Goal: Use online tool/utility

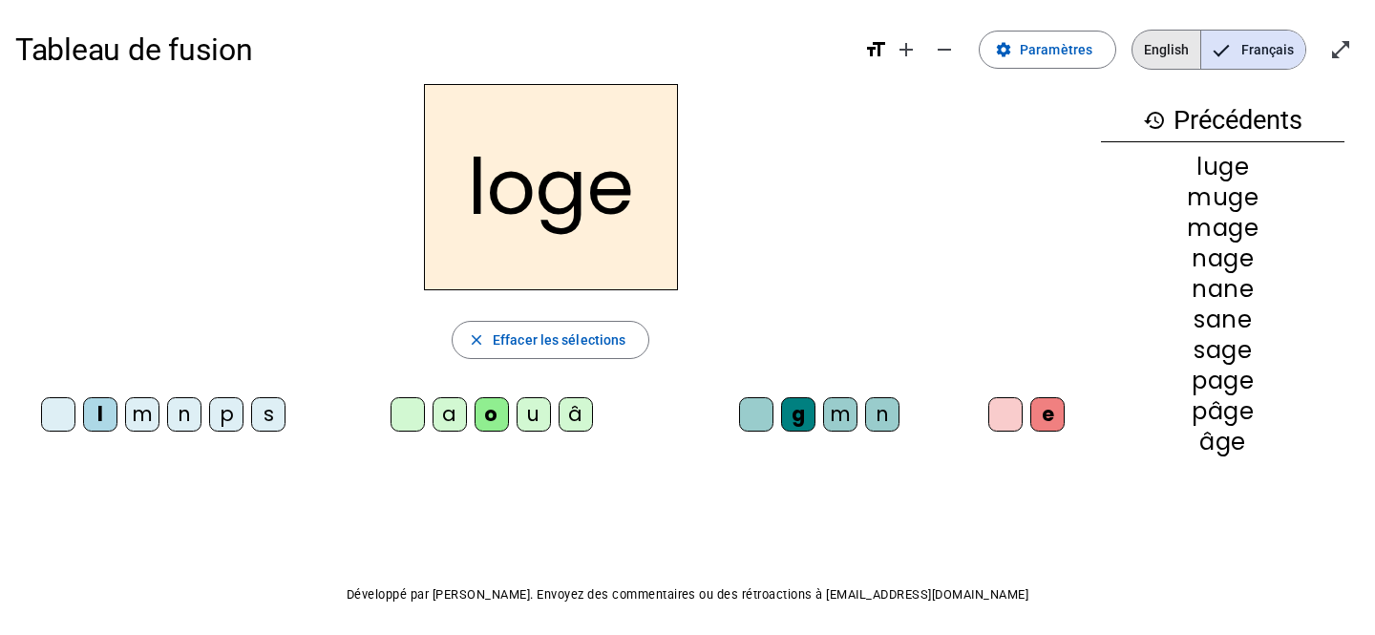
click at [1157, 41] on span "English" at bounding box center [1166, 50] width 68 height 38
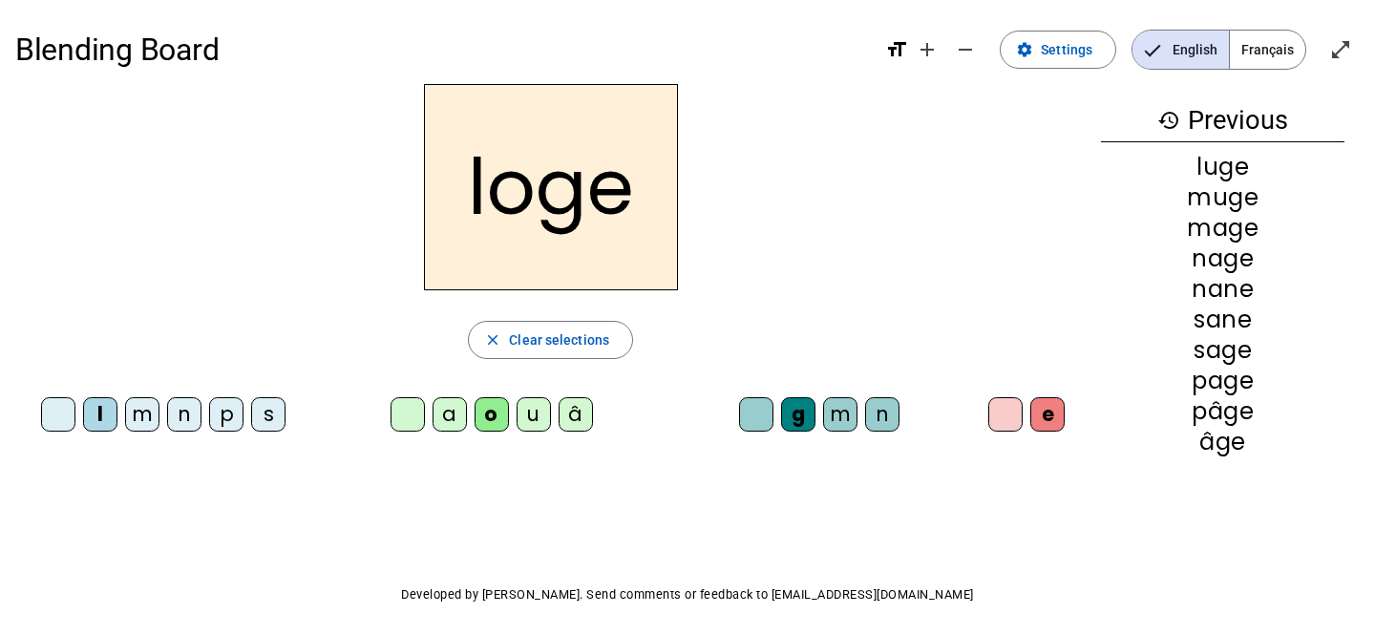
click at [413, 125] on div "loge" at bounding box center [550, 187] width 1070 height 206
click at [1062, 48] on span "Settings" at bounding box center [1067, 49] width 52 height 23
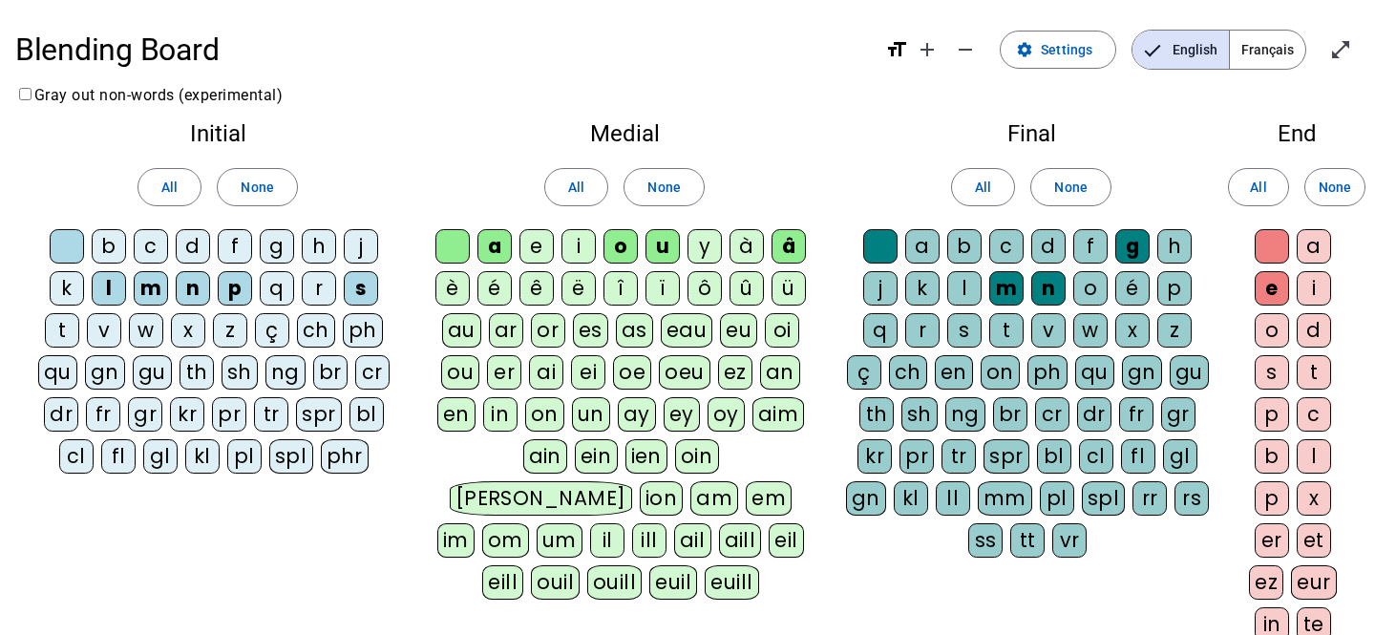
scroll to position [2, 0]
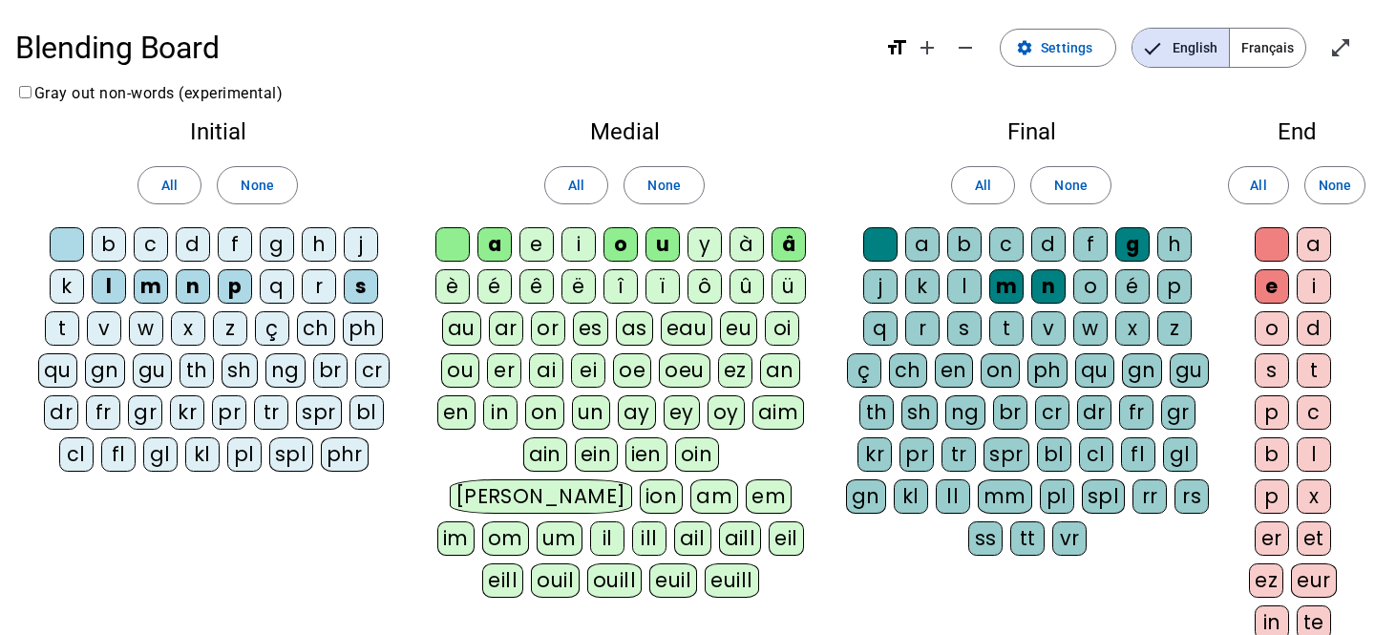
click at [196, 285] on div "n" at bounding box center [193, 286] width 34 height 34
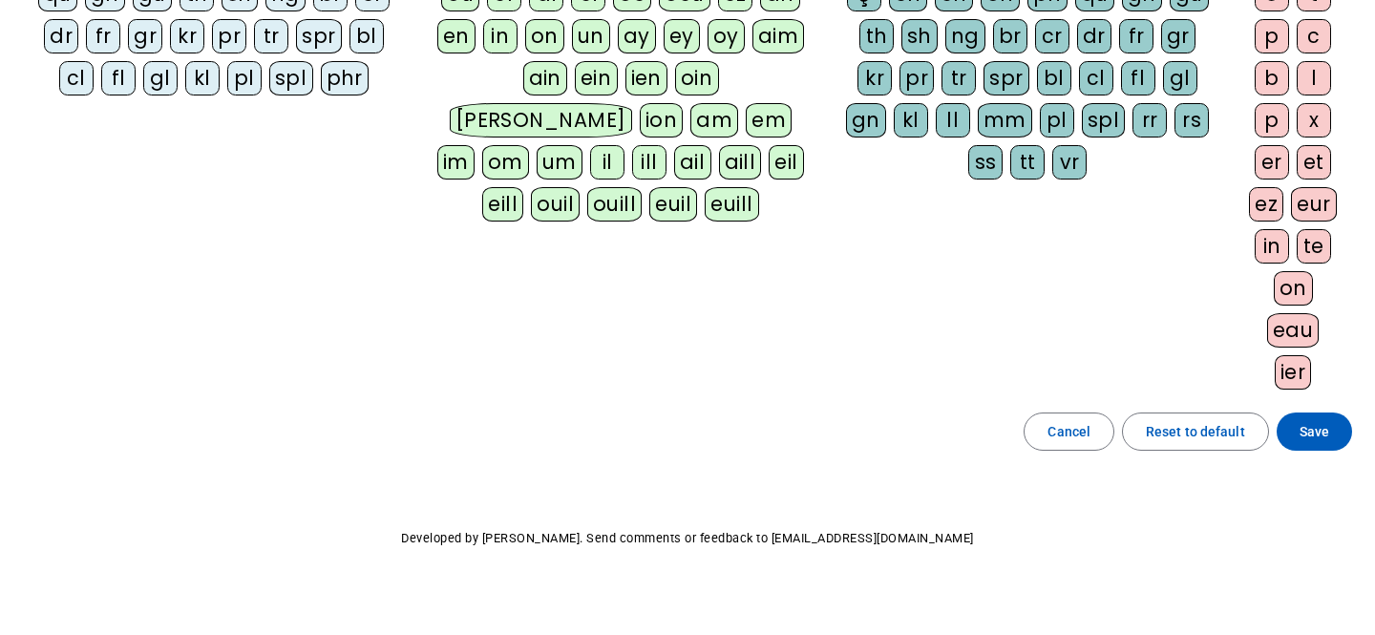
scroll to position [393, 0]
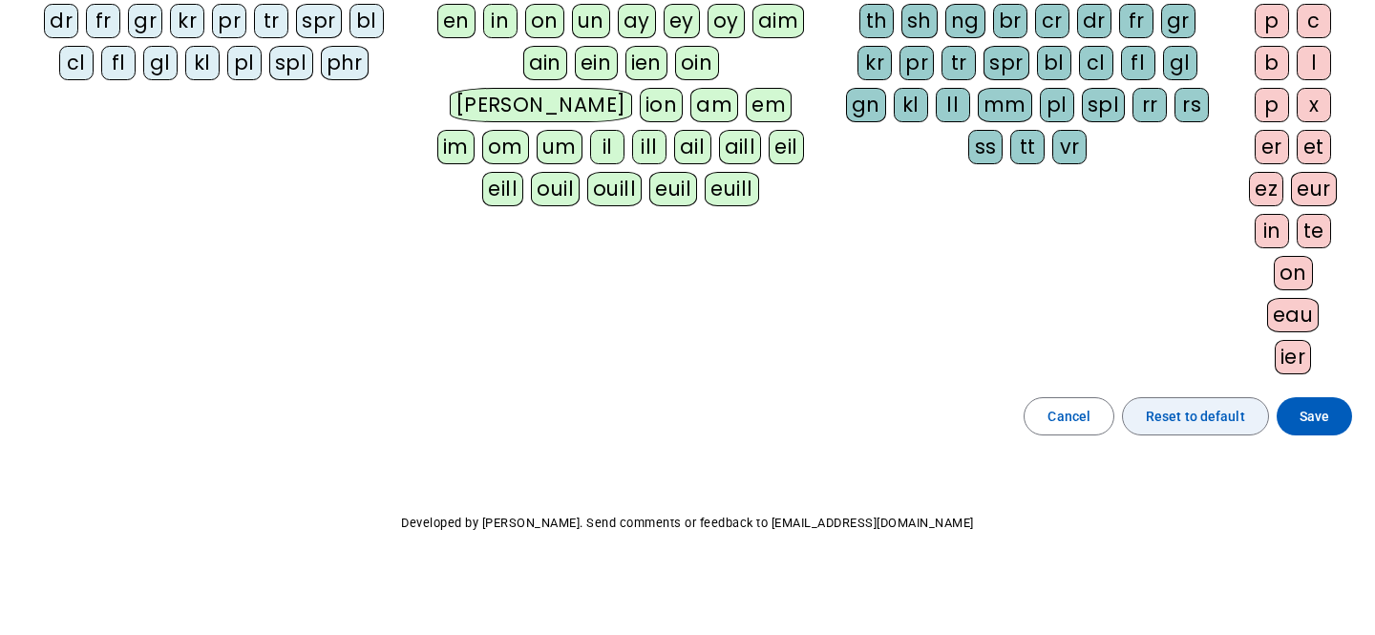
click at [1169, 415] on span "Reset to default" at bounding box center [1195, 416] width 99 height 23
click at [1058, 416] on span "Cancel" at bounding box center [1068, 416] width 43 height 23
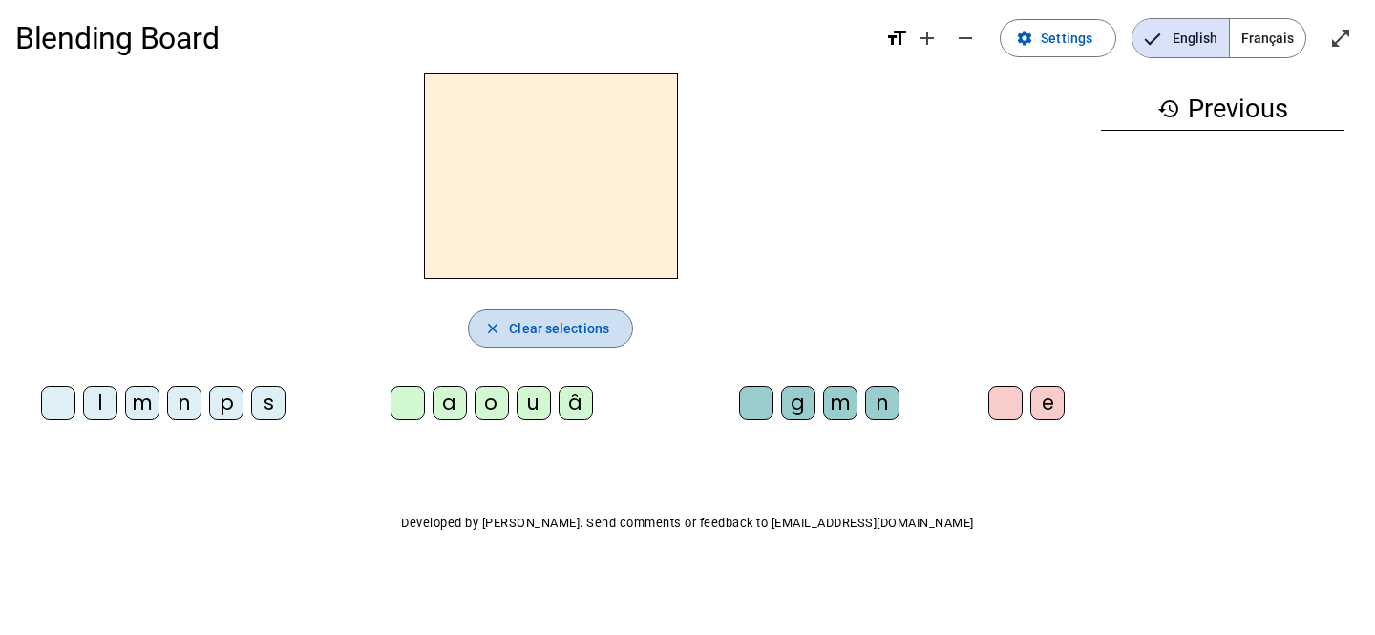
click at [519, 327] on span "Clear selections" at bounding box center [559, 328] width 100 height 23
click at [497, 324] on mat-icon "close" at bounding box center [492, 328] width 17 height 17
click at [1052, 36] on span "Settings" at bounding box center [1067, 38] width 52 height 23
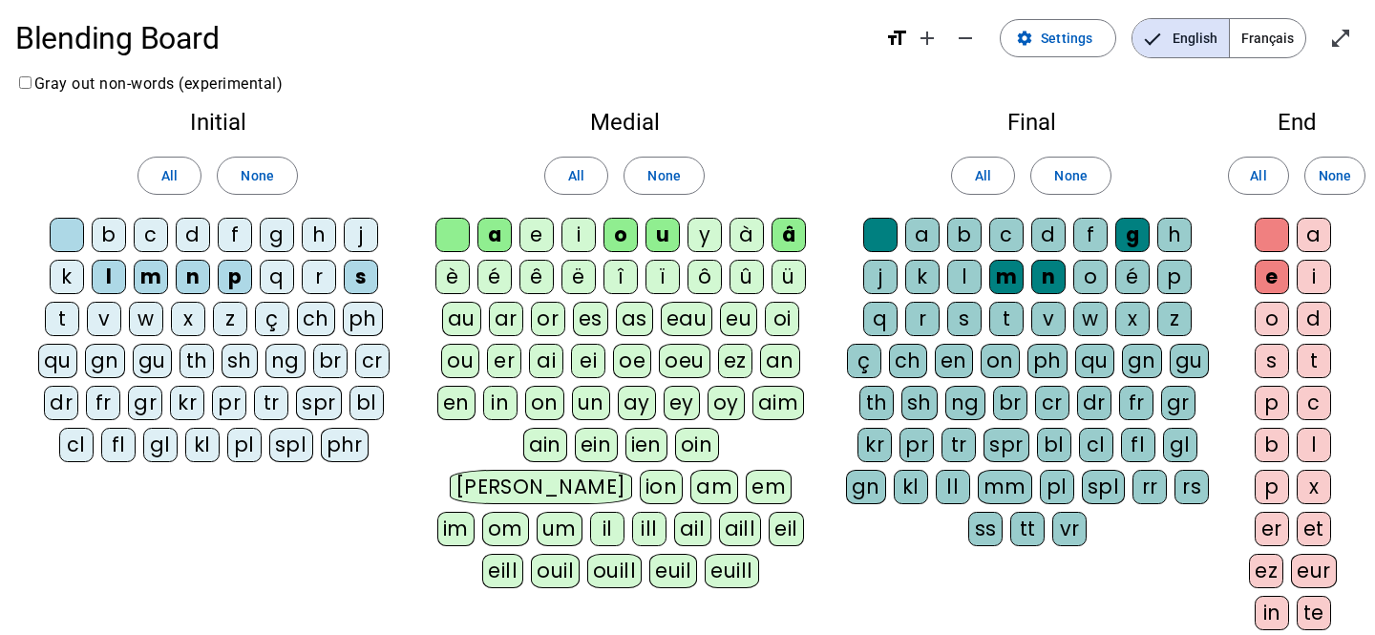
click at [538, 233] on div "e" at bounding box center [536, 235] width 34 height 34
click at [1000, 315] on div "t" at bounding box center [1006, 319] width 34 height 34
click at [276, 227] on div "g" at bounding box center [277, 235] width 34 height 34
click at [115, 236] on div "b" at bounding box center [109, 235] width 34 height 34
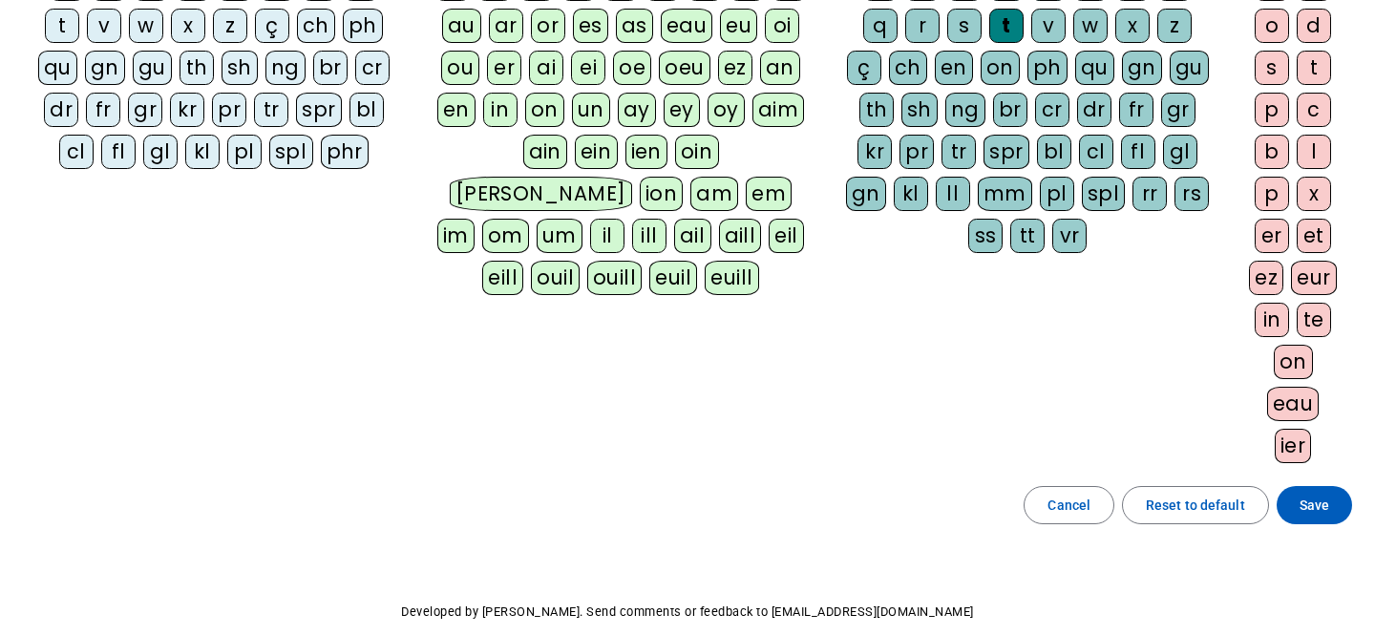
scroll to position [309, 0]
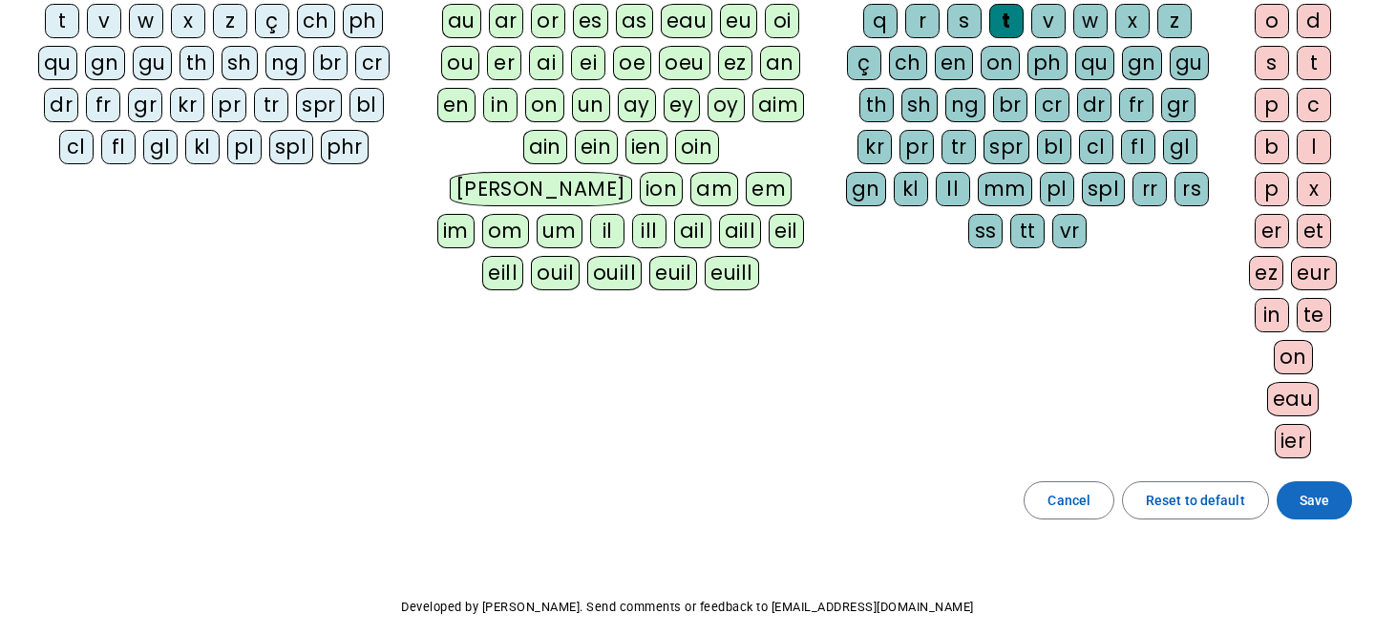
click at [1308, 504] on span "Save" at bounding box center [1314, 500] width 30 height 23
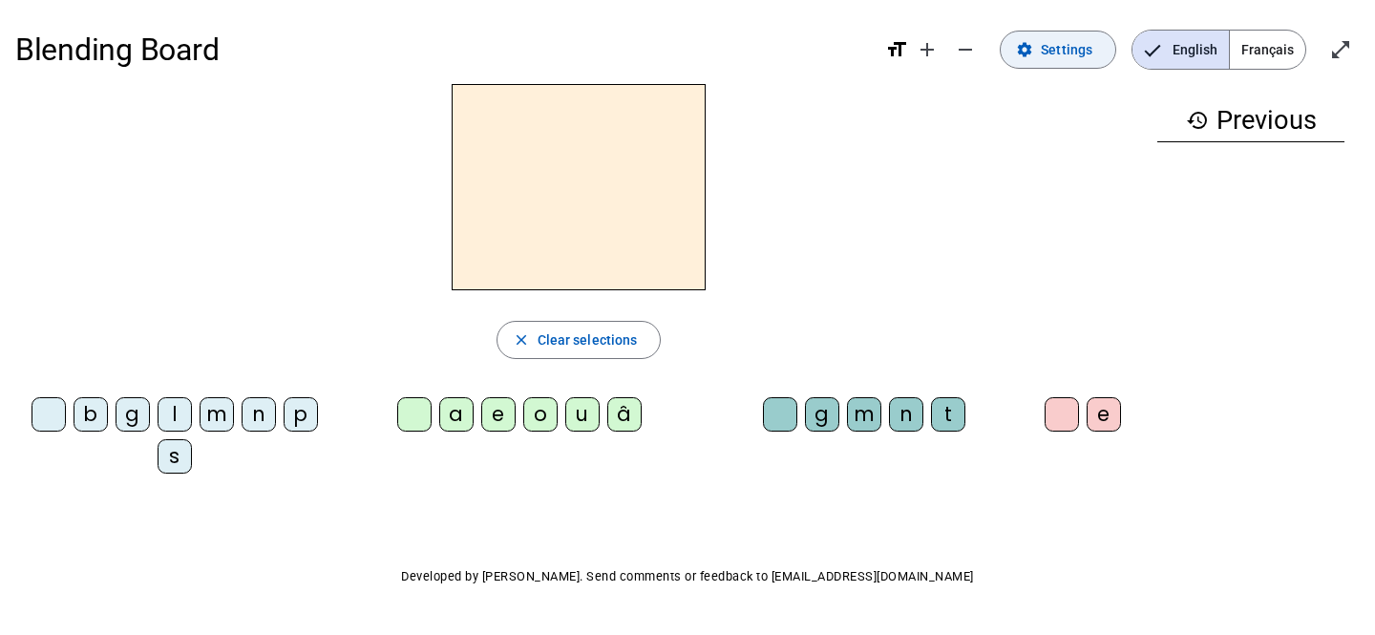
click at [1046, 59] on span "Settings" at bounding box center [1067, 49] width 52 height 23
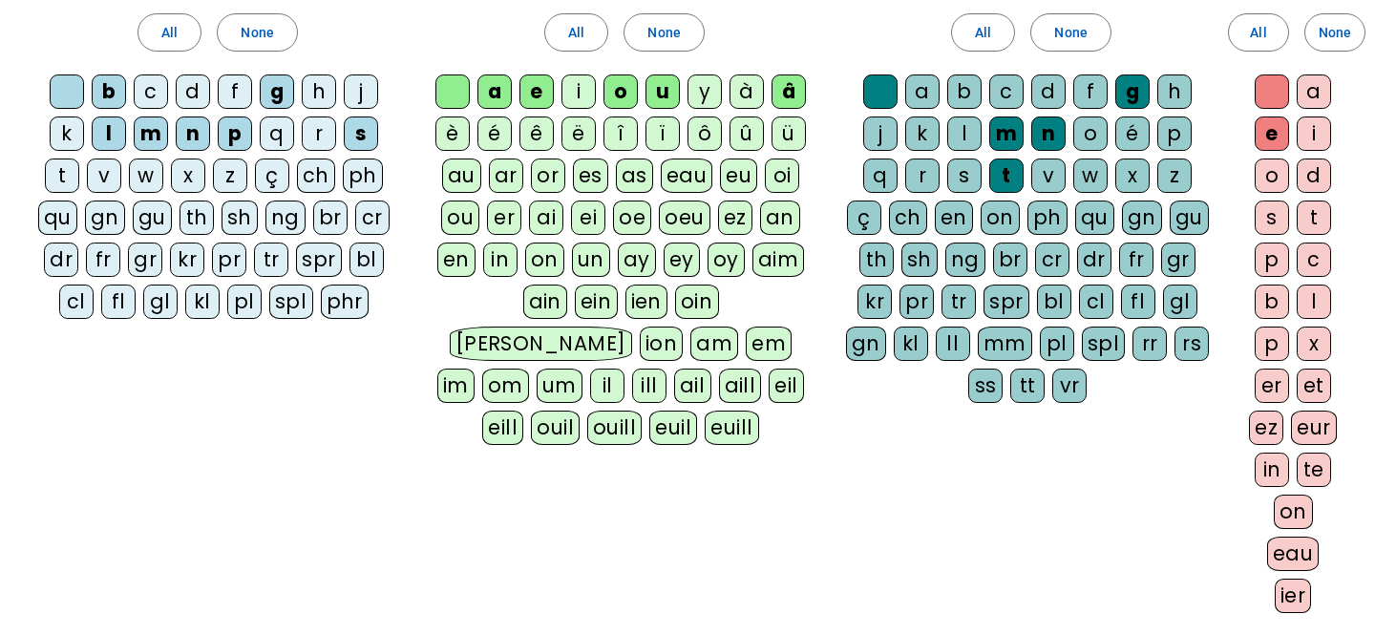
scroll to position [209, 0]
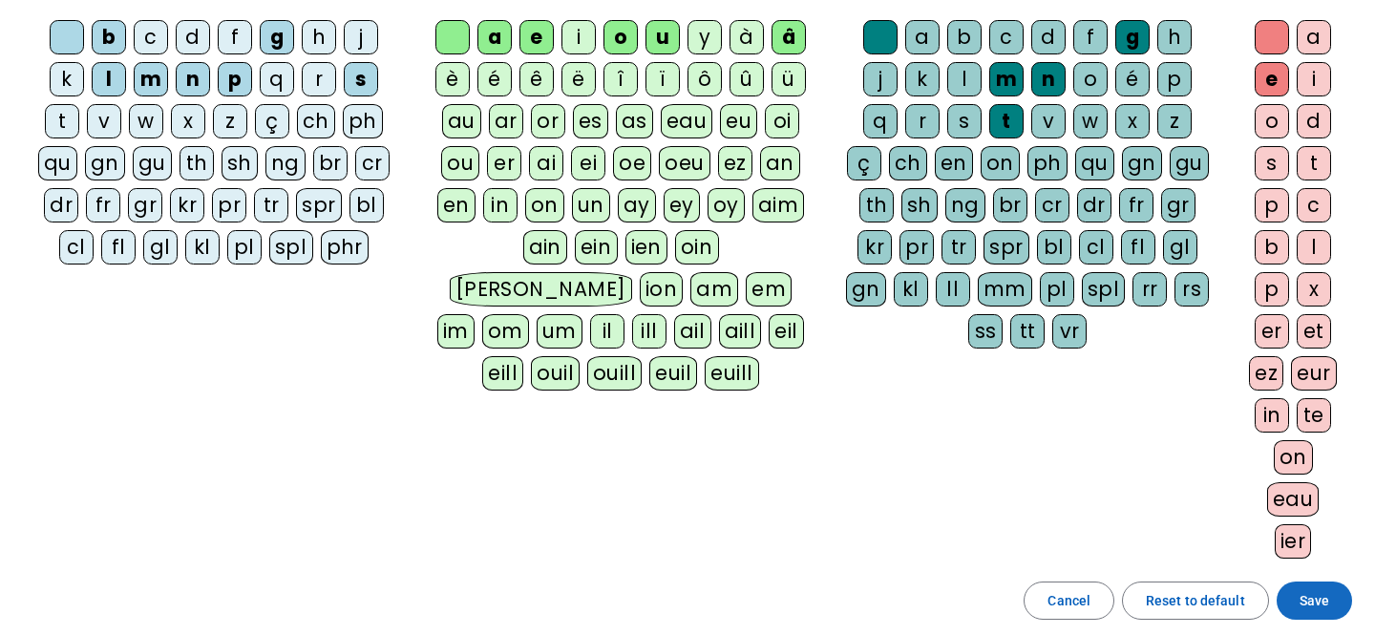
click at [1312, 597] on span "Save" at bounding box center [1314, 600] width 30 height 23
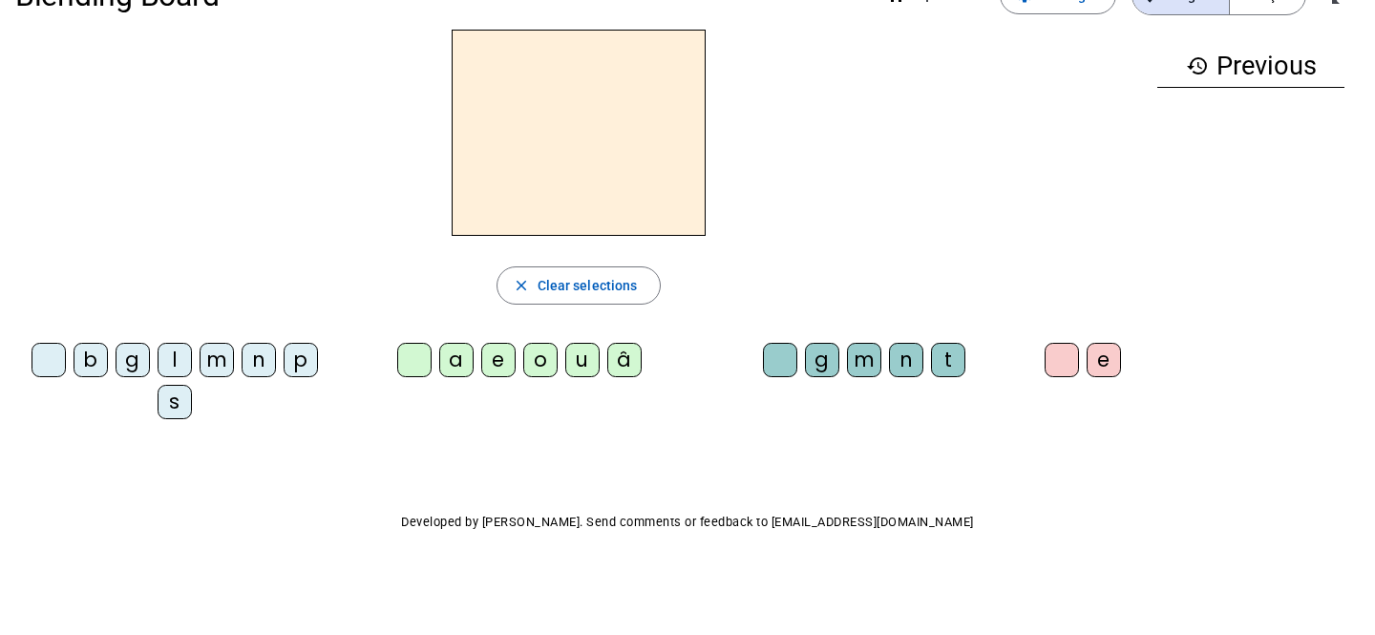
scroll to position [53, 0]
click at [257, 362] on div "n" at bounding box center [259, 361] width 34 height 34
click at [496, 363] on div "e" at bounding box center [498, 361] width 34 height 34
click at [952, 357] on div "t" at bounding box center [948, 361] width 34 height 34
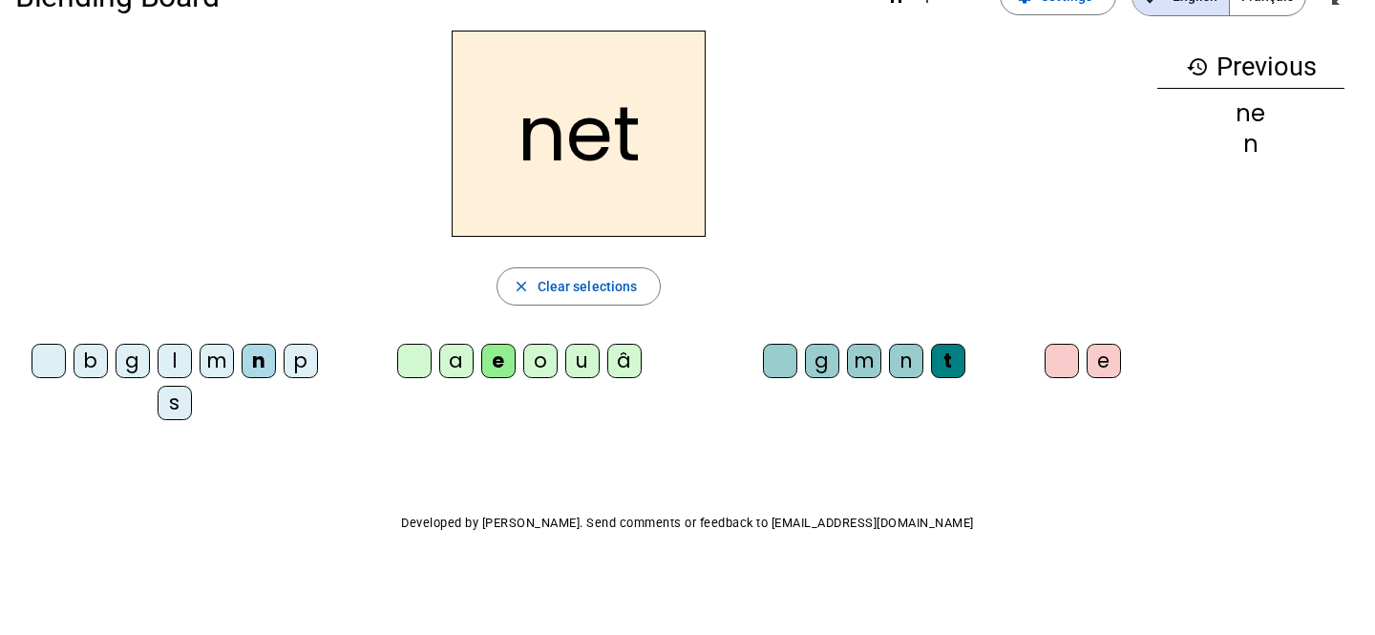
click at [173, 402] on div "s" at bounding box center [175, 403] width 34 height 34
click at [130, 360] on div "g" at bounding box center [133, 361] width 34 height 34
click at [543, 360] on div "o" at bounding box center [540, 361] width 34 height 34
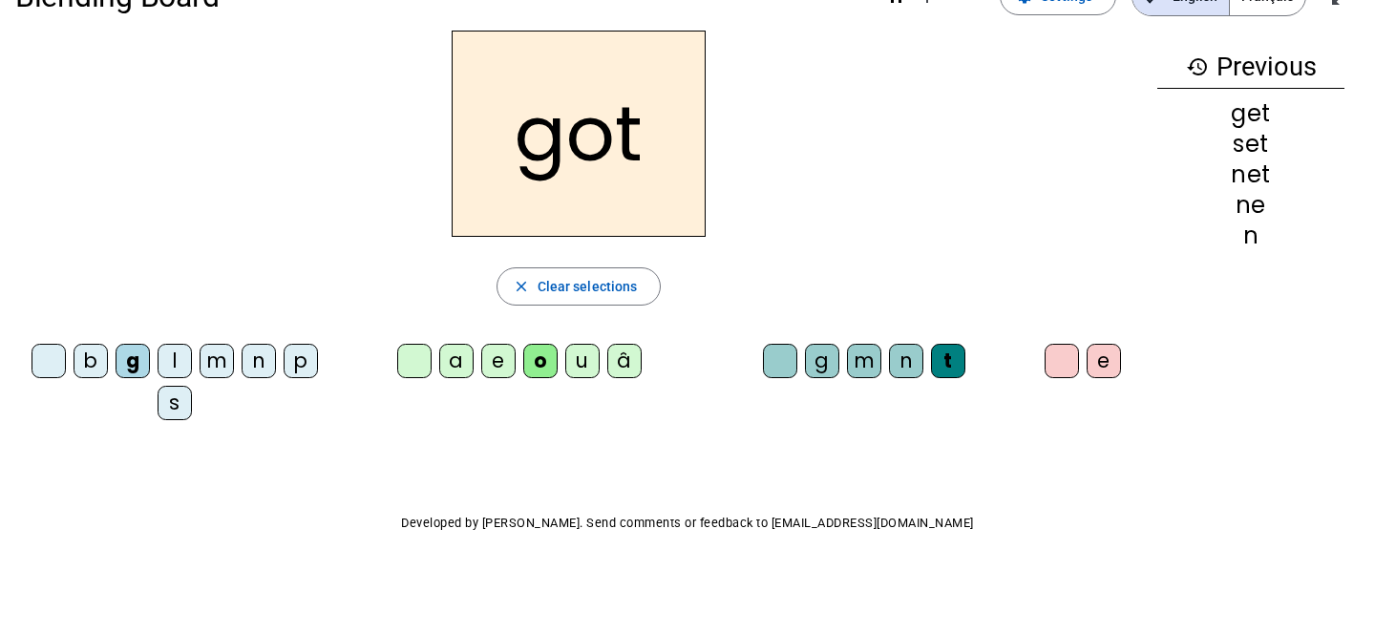
click at [82, 352] on div "b" at bounding box center [91, 361] width 34 height 34
